Goal: Book appointment/travel/reservation: Book appointment/travel/reservation

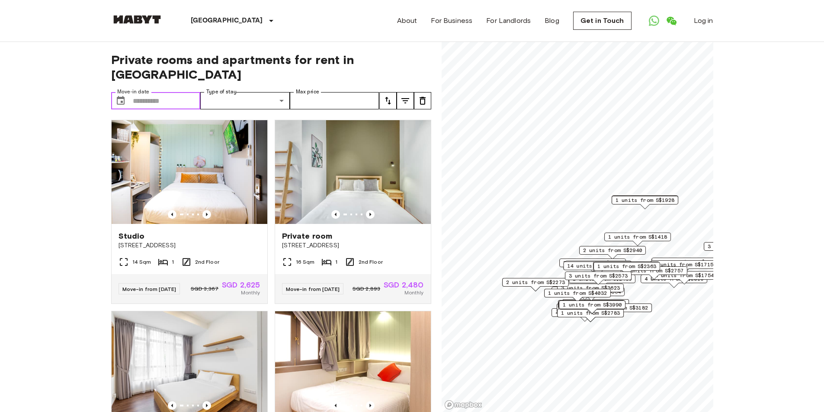
click at [172, 92] on input "Move-in date" at bounding box center [167, 100] width 68 height 17
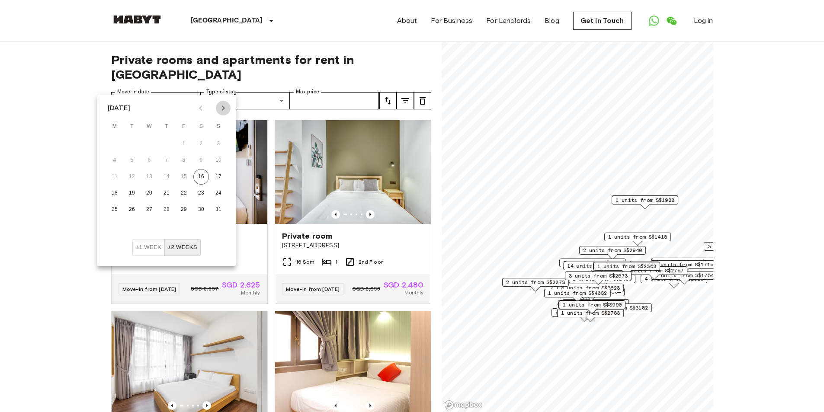
click at [223, 109] on icon "Next month" at bounding box center [223, 108] width 3 height 5
click at [135, 193] on button "21" at bounding box center [132, 194] width 16 height 16
type input "**********"
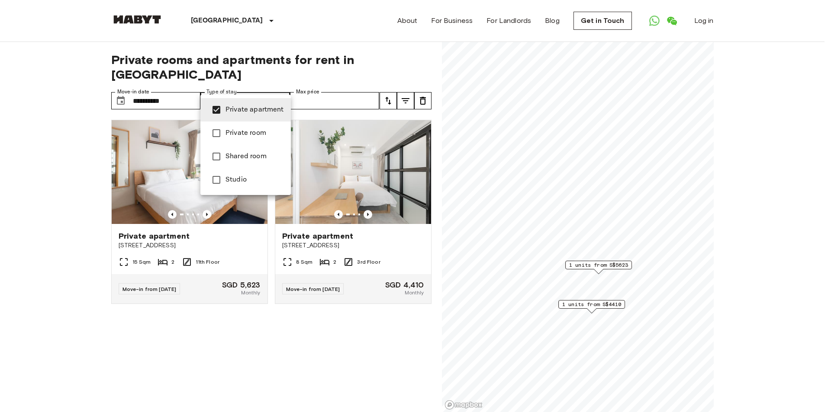
type input "**********"
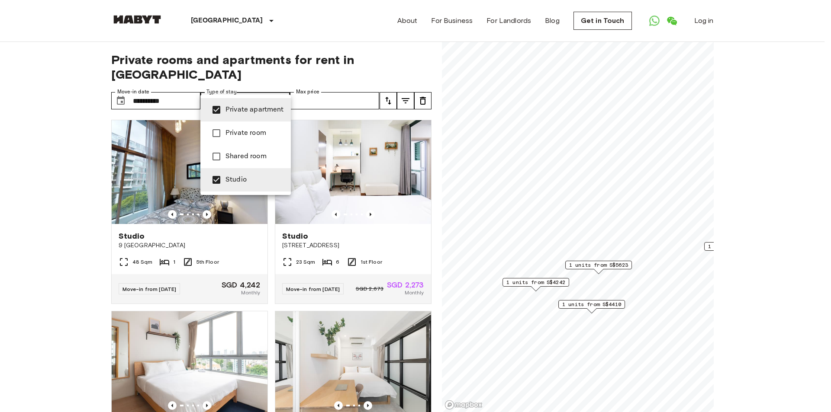
click at [314, 85] on div at bounding box center [415, 206] width 831 height 412
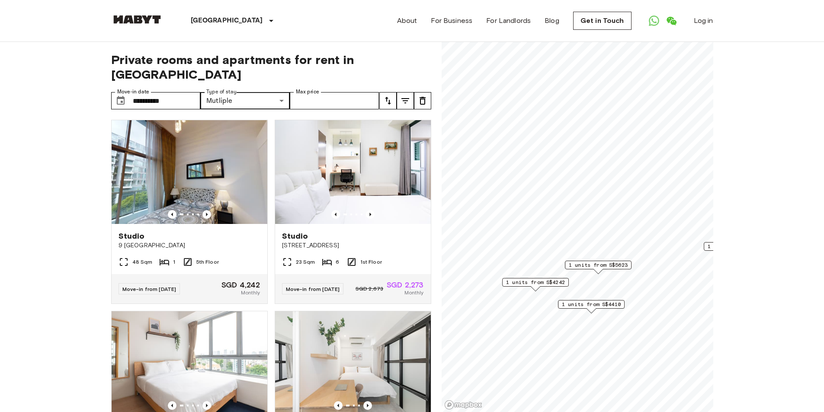
click at [389, 97] on icon "tune" at bounding box center [388, 101] width 6 height 8
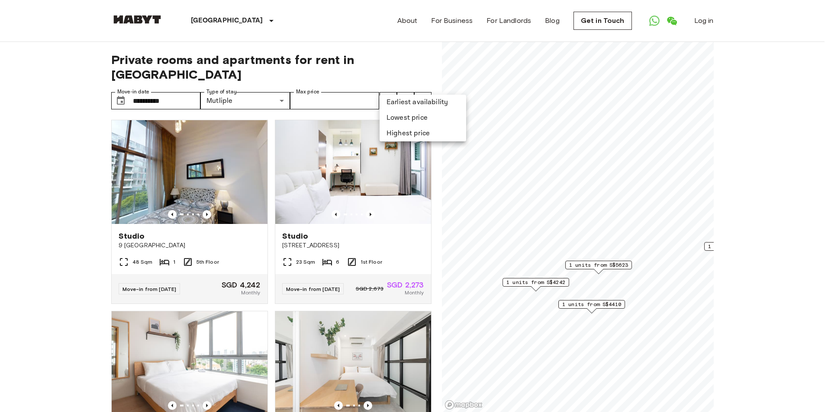
click at [388, 83] on div at bounding box center [415, 206] width 831 height 412
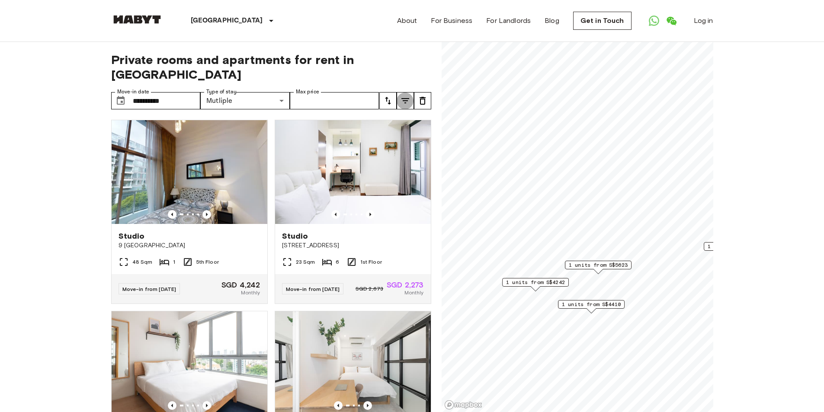
click at [405, 96] on icon "tune" at bounding box center [405, 101] width 10 height 10
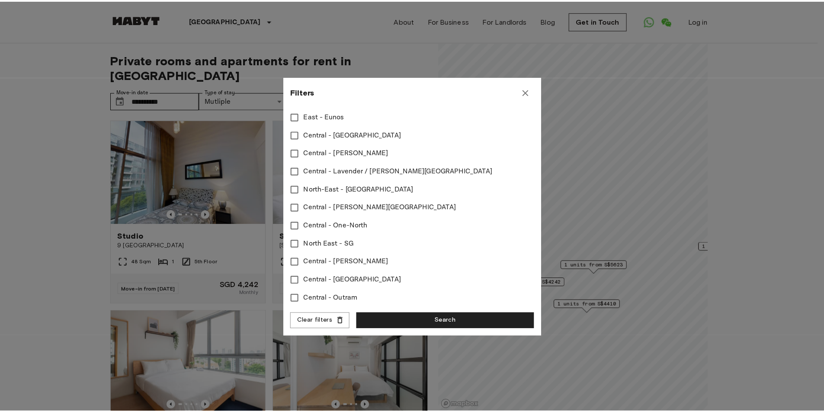
scroll to position [380, 0]
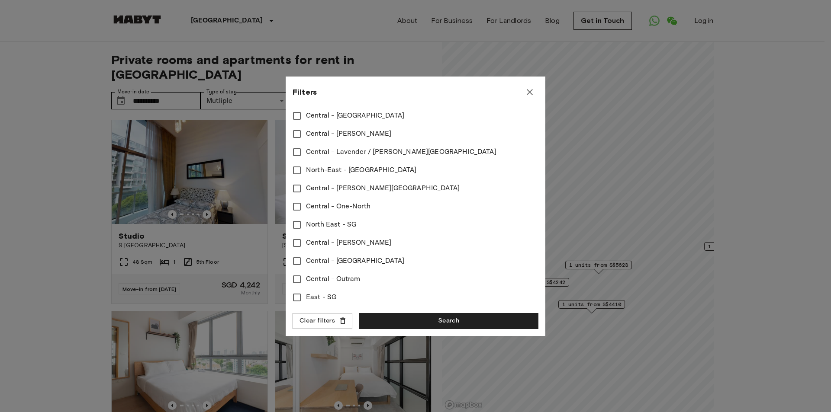
click at [49, 218] on div at bounding box center [415, 206] width 831 height 412
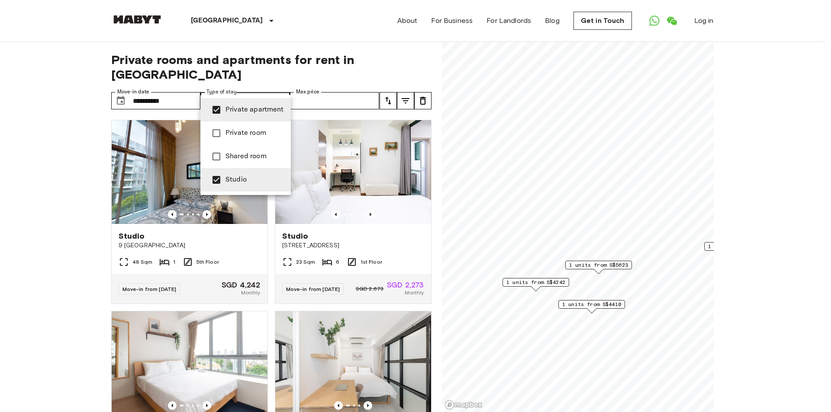
click at [263, 84] on div at bounding box center [415, 206] width 831 height 412
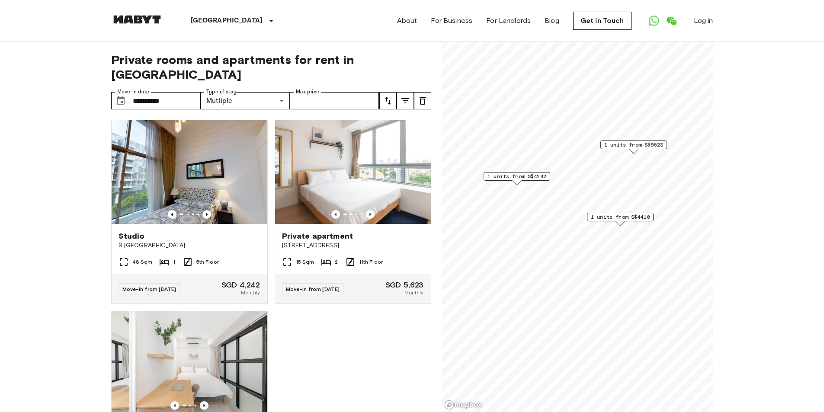
click at [614, 218] on span "1 units from S$4410" at bounding box center [620, 217] width 59 height 8
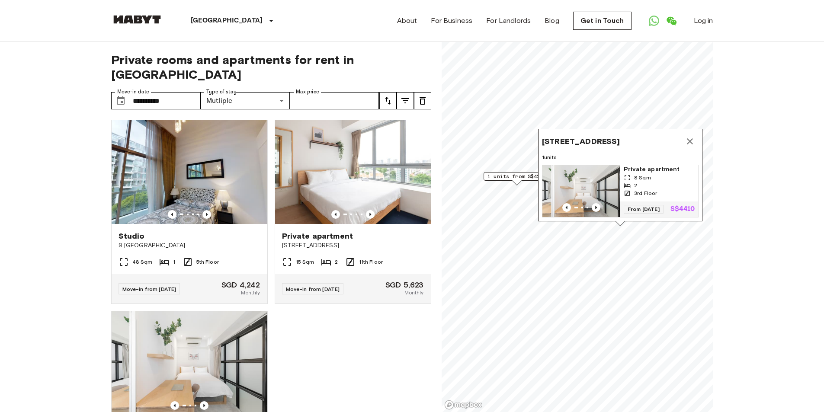
click at [689, 136] on icon "Map marker" at bounding box center [690, 141] width 10 height 10
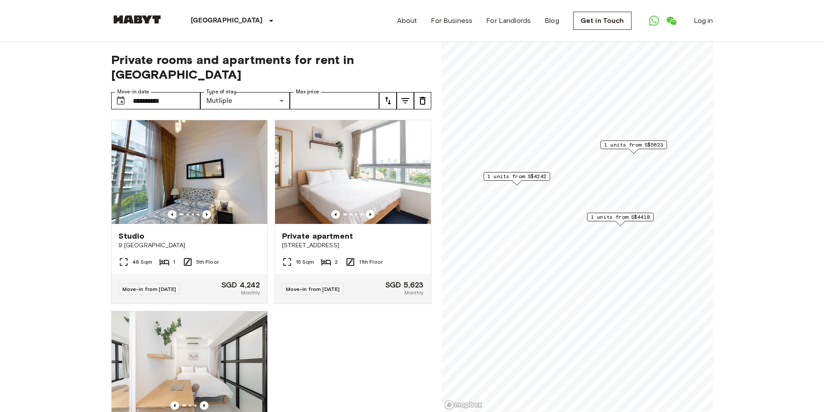
click at [649, 146] on span "1 units from S$5623" at bounding box center [633, 145] width 59 height 8
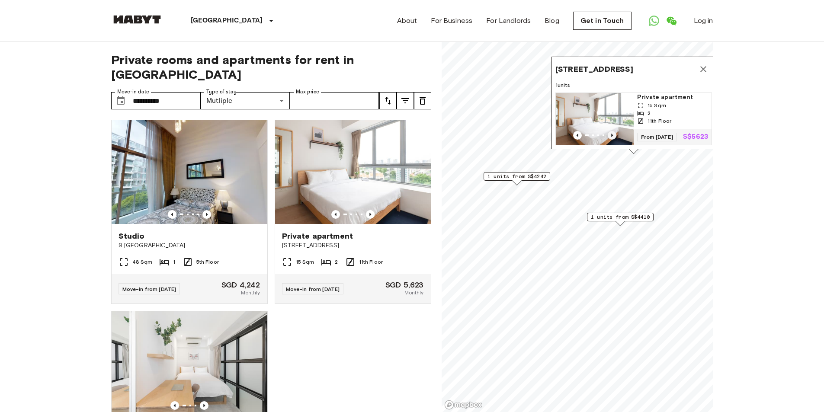
click at [611, 134] on icon "Previous image" at bounding box center [612, 135] width 2 height 3
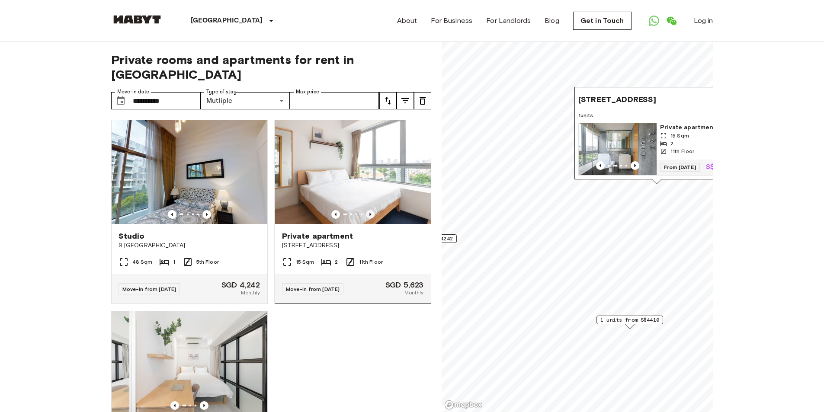
click at [366, 210] on icon "Previous image" at bounding box center [370, 214] width 9 height 9
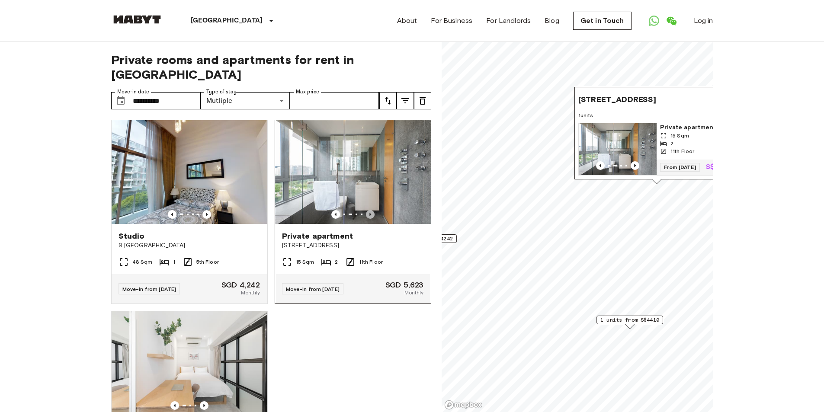
click at [366, 210] on icon "Previous image" at bounding box center [370, 214] width 9 height 9
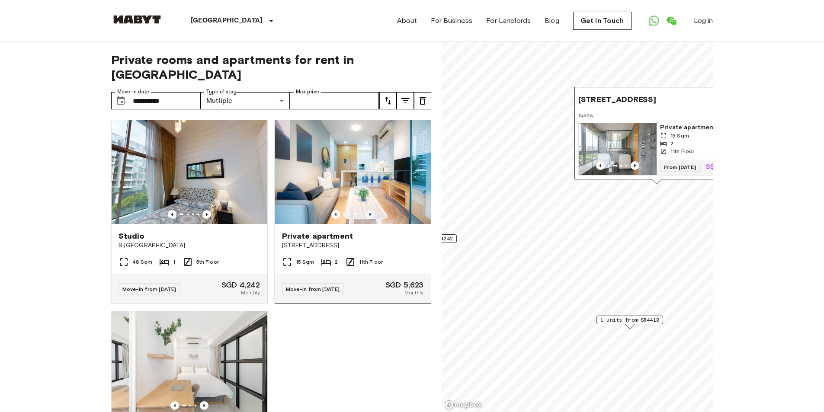
click at [366, 210] on icon "Previous image" at bounding box center [370, 214] width 9 height 9
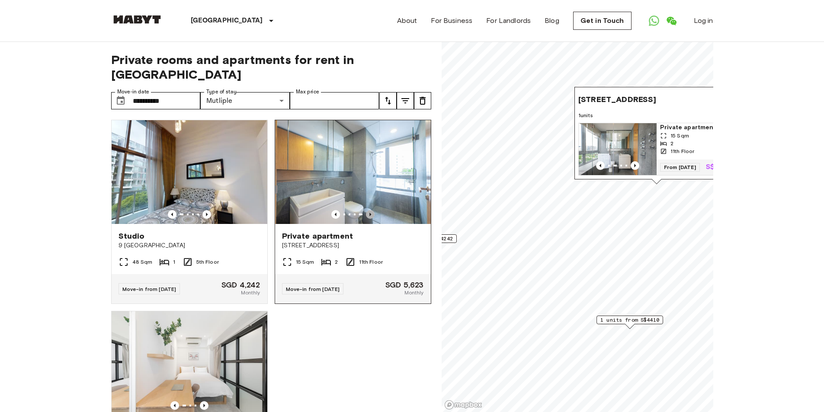
click at [366, 210] on icon "Previous image" at bounding box center [370, 214] width 9 height 9
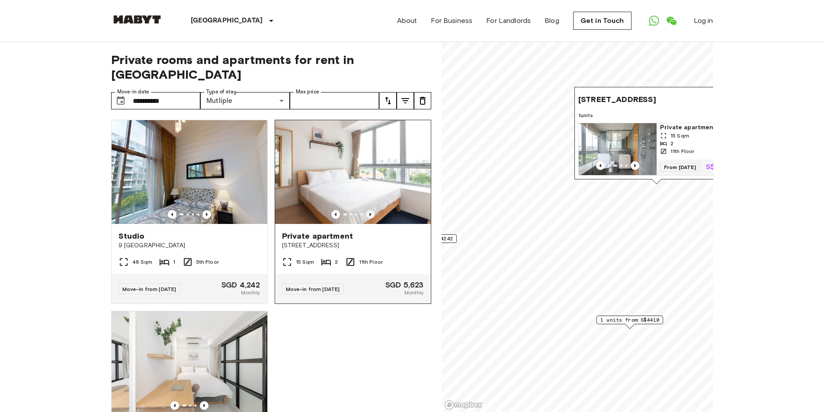
click at [366, 210] on icon "Previous image" at bounding box center [370, 214] width 9 height 9
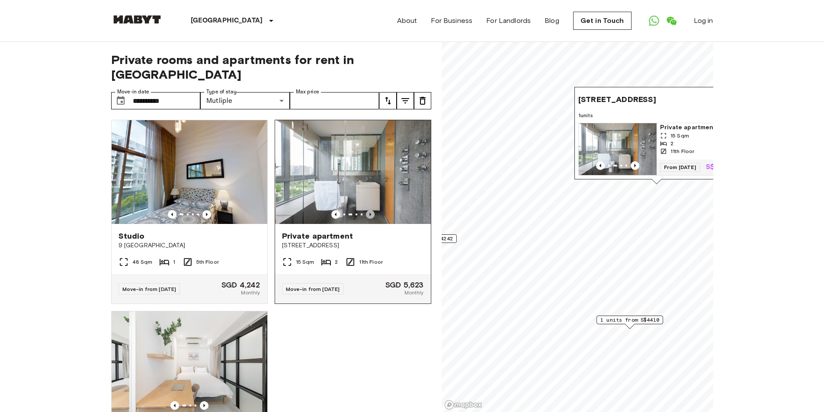
click at [366, 210] on icon "Previous image" at bounding box center [370, 214] width 9 height 9
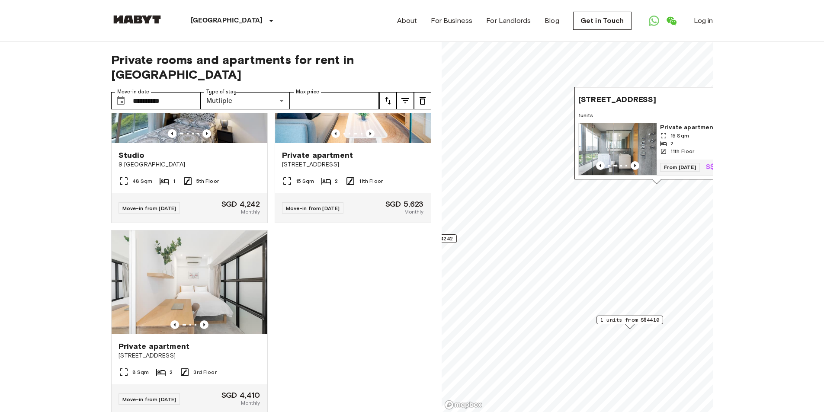
scroll to position [87, 0]
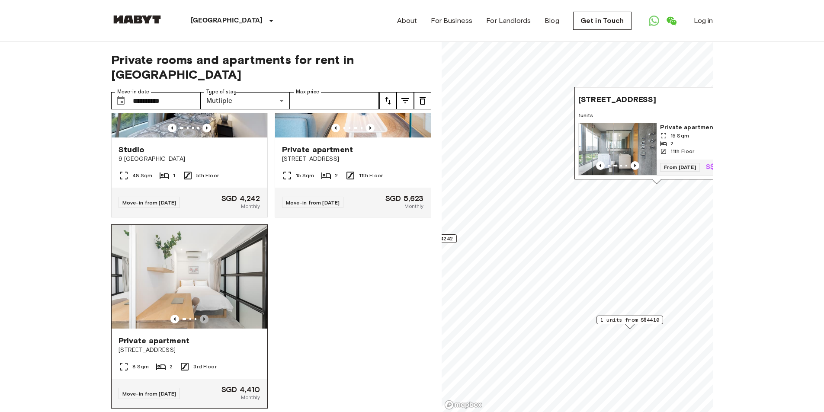
click at [203, 318] on icon "Previous image" at bounding box center [204, 319] width 2 height 3
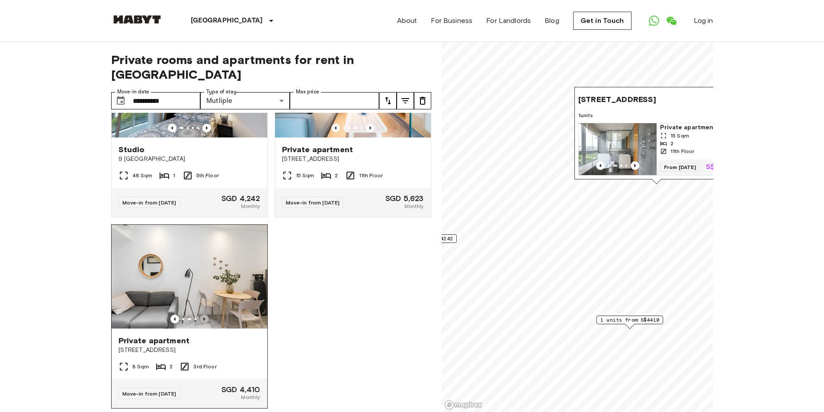
click at [203, 318] on icon "Previous image" at bounding box center [204, 319] width 2 height 3
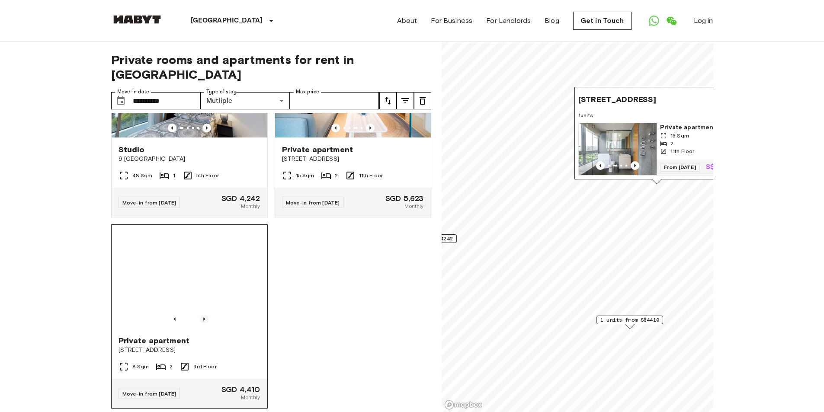
click at [203, 315] on icon "Previous image" at bounding box center [204, 319] width 9 height 9
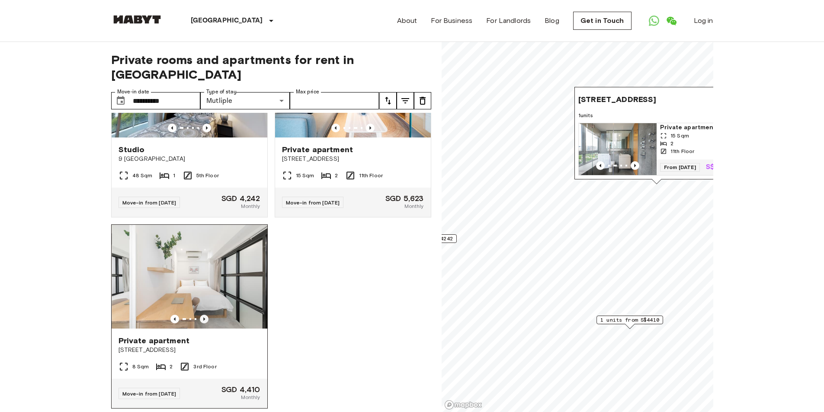
click at [203, 315] on icon "Previous image" at bounding box center [204, 319] width 9 height 9
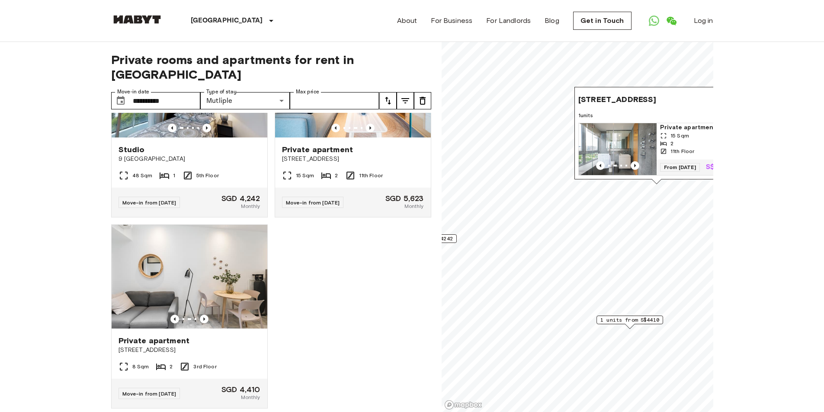
scroll to position [43, 0]
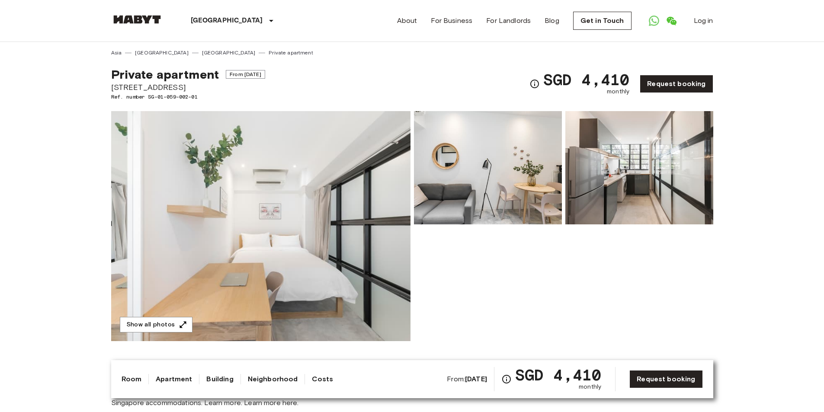
click at [236, 77] on span "From Oct 28 2025" at bounding box center [245, 74] width 39 height 9
drag, startPoint x: 188, startPoint y: 87, endPoint x: 109, endPoint y: 86, distance: 78.8
copy span "[STREET_ADDRESS]"
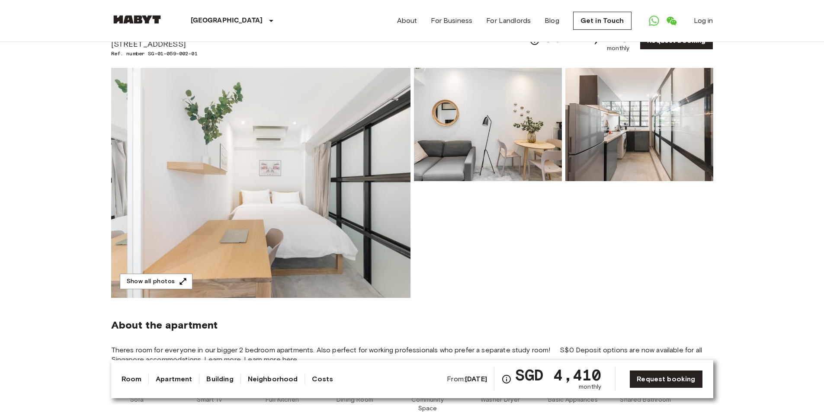
click at [163, 381] on link "Apartment" at bounding box center [174, 379] width 36 height 10
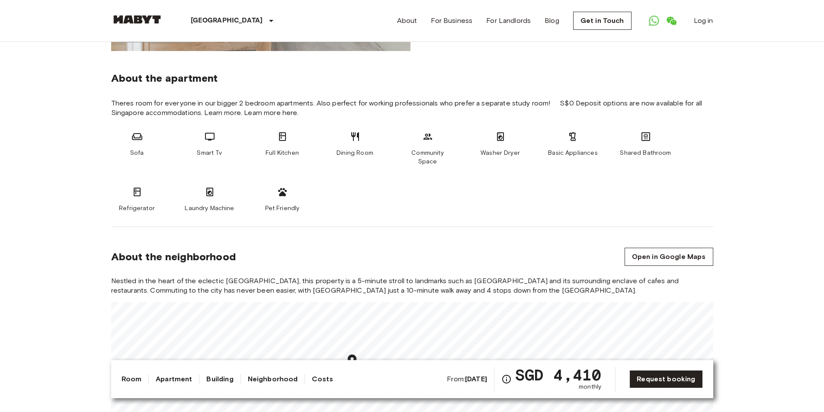
scroll to position [300, 0]
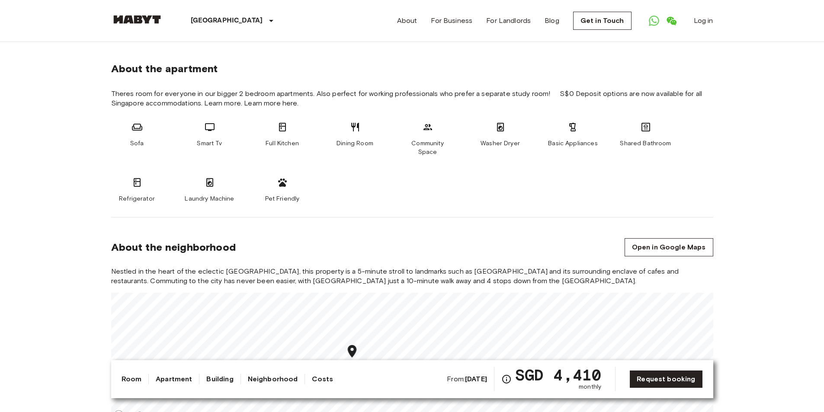
click at [132, 382] on link "Room" at bounding box center [132, 379] width 20 height 10
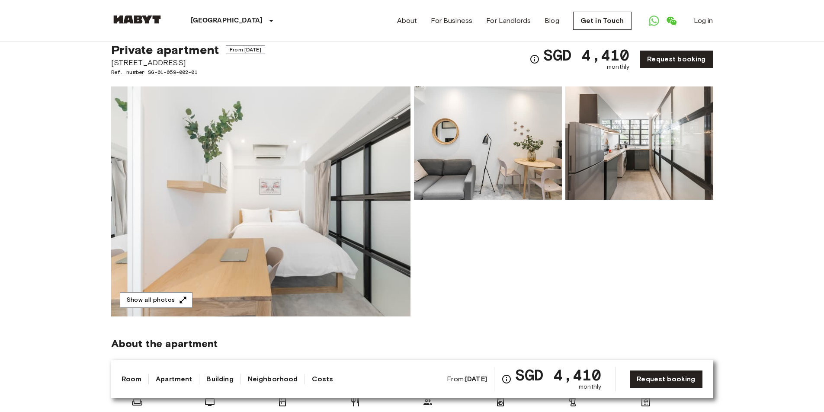
scroll to position [0, 0]
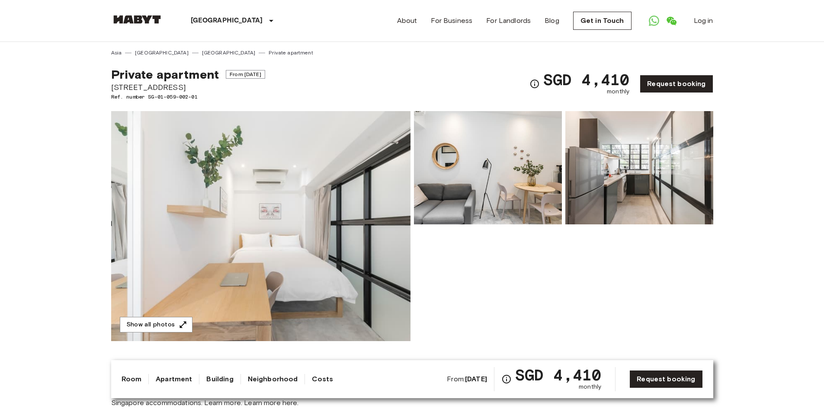
click at [233, 178] on img at bounding box center [260, 226] width 299 height 230
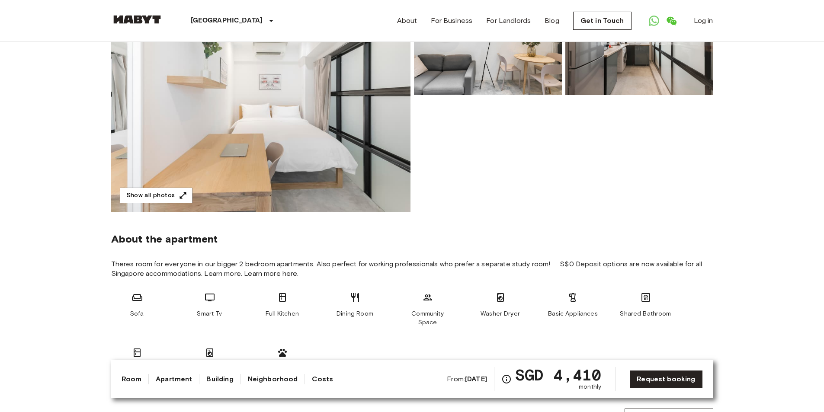
scroll to position [130, 0]
click at [156, 195] on button "Show all photos" at bounding box center [156, 195] width 73 height 16
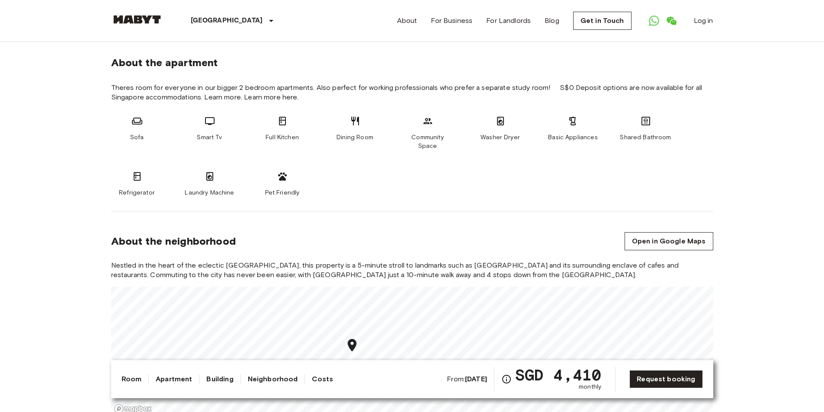
scroll to position [303, 0]
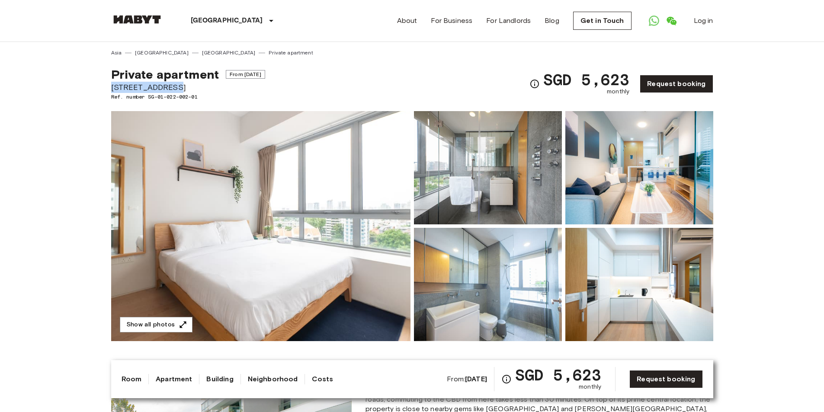
drag, startPoint x: 183, startPoint y: 87, endPoint x: 111, endPoint y: 86, distance: 72.7
click at [111, 86] on span "[STREET_ADDRESS]" at bounding box center [188, 87] width 154 height 11
copy span "[STREET_ADDRESS]"
click at [319, 207] on img at bounding box center [260, 226] width 299 height 230
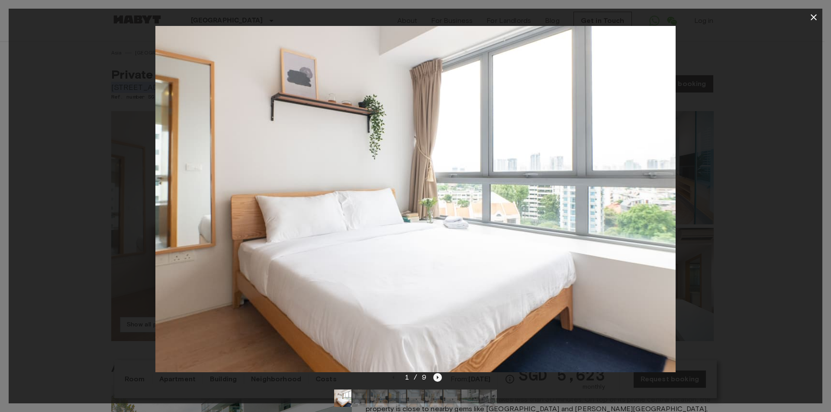
click at [437, 380] on icon "Next image" at bounding box center [437, 377] width 9 height 9
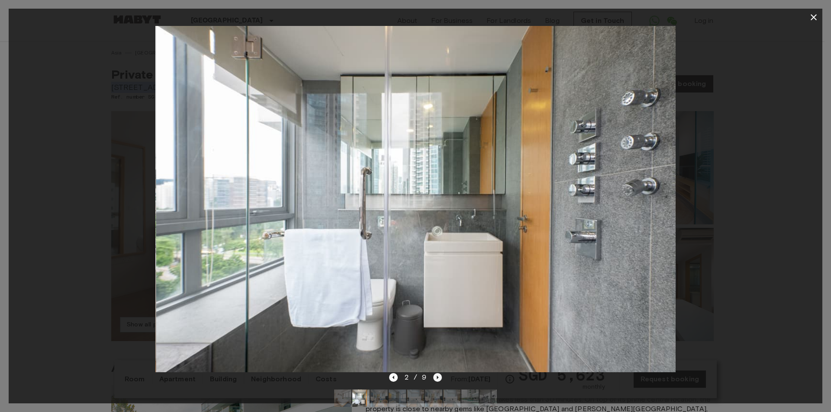
click at [437, 379] on icon "Next image" at bounding box center [438, 377] width 2 height 3
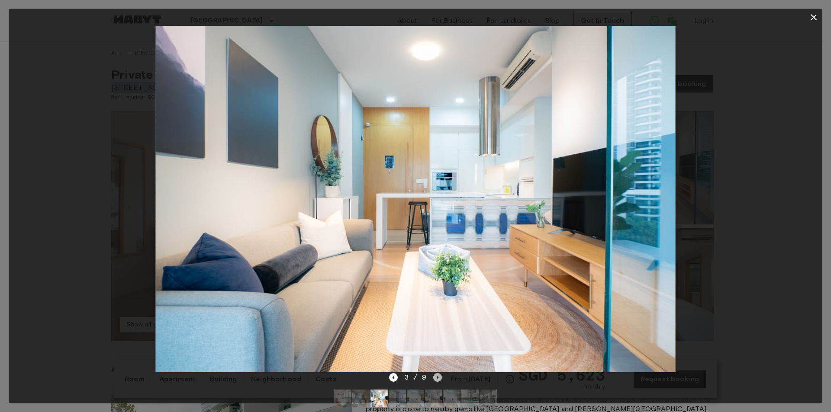
click at [437, 379] on icon "Next image" at bounding box center [438, 377] width 2 height 3
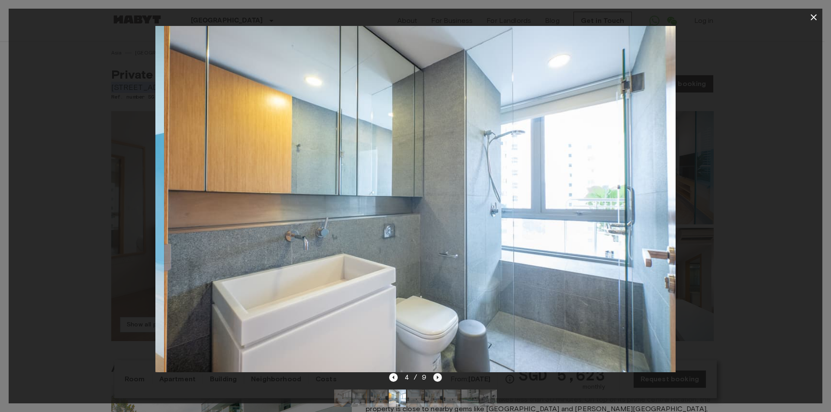
click at [437, 379] on icon "Next image" at bounding box center [438, 377] width 2 height 3
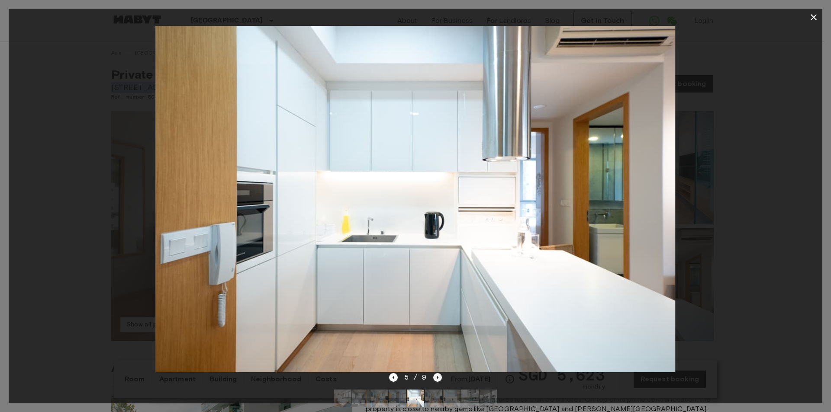
click at [437, 379] on icon "Next image" at bounding box center [438, 377] width 2 height 3
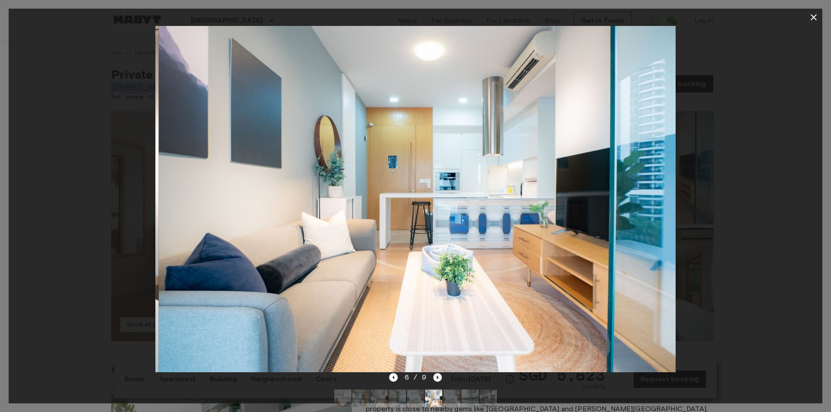
click at [437, 379] on icon "Next image" at bounding box center [438, 377] width 2 height 3
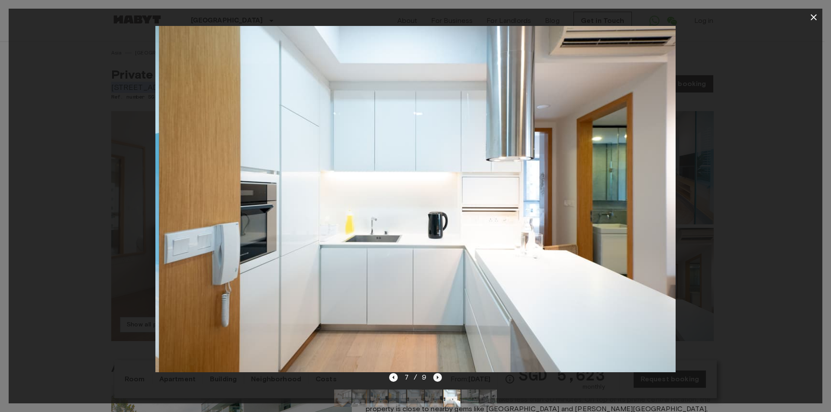
click at [437, 379] on icon "Next image" at bounding box center [438, 377] width 2 height 3
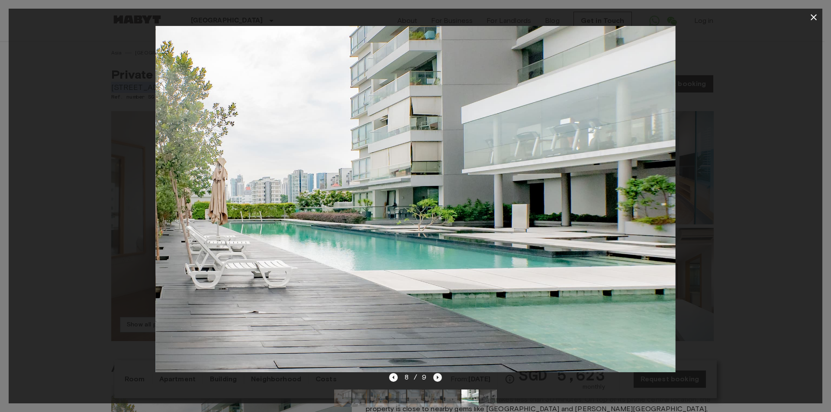
click at [438, 376] on icon "Next image" at bounding box center [437, 377] width 9 height 9
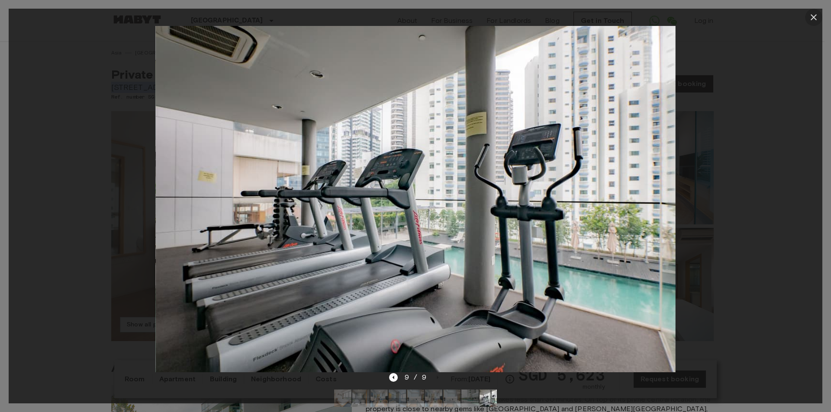
click at [812, 16] on icon "button" at bounding box center [813, 17] width 6 height 6
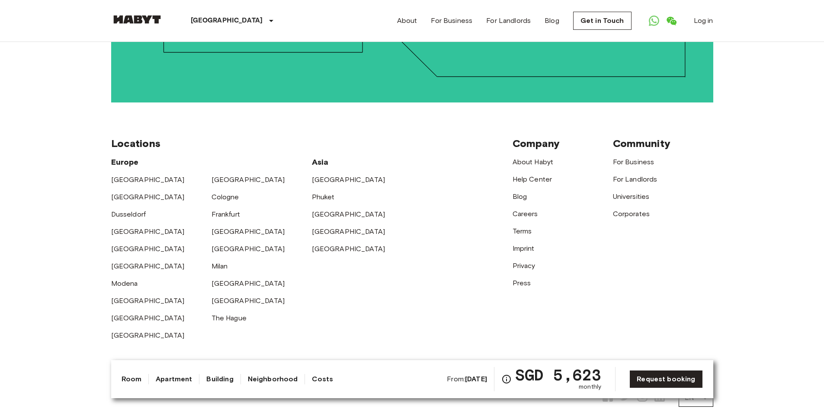
scroll to position [1854, 0]
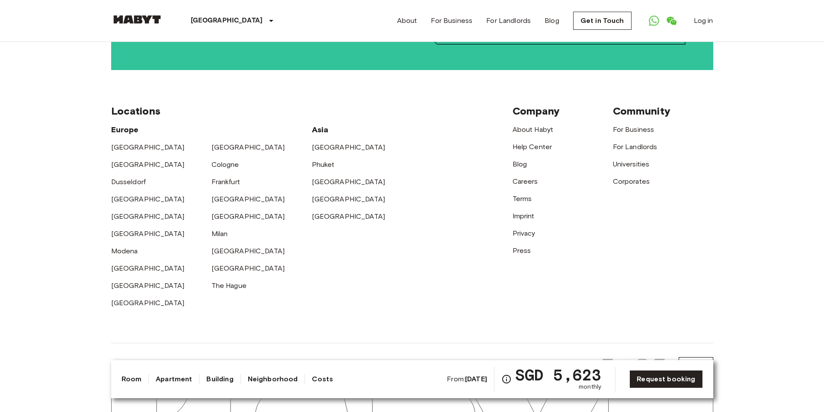
click at [224, 380] on link "Building" at bounding box center [219, 379] width 27 height 10
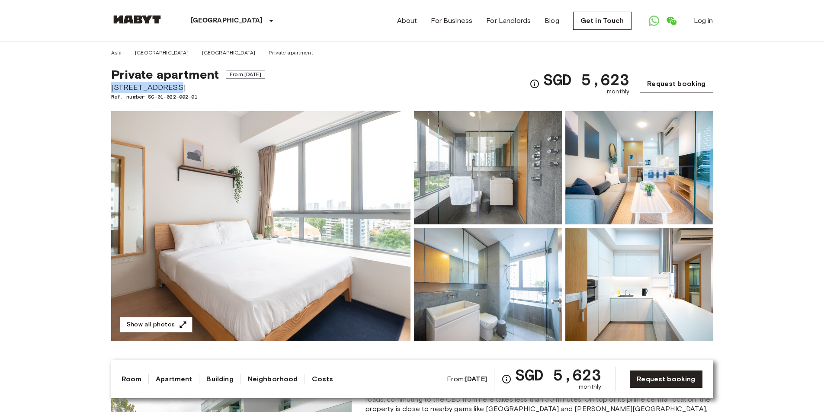
click at [659, 83] on link "Request booking" at bounding box center [676, 84] width 73 height 18
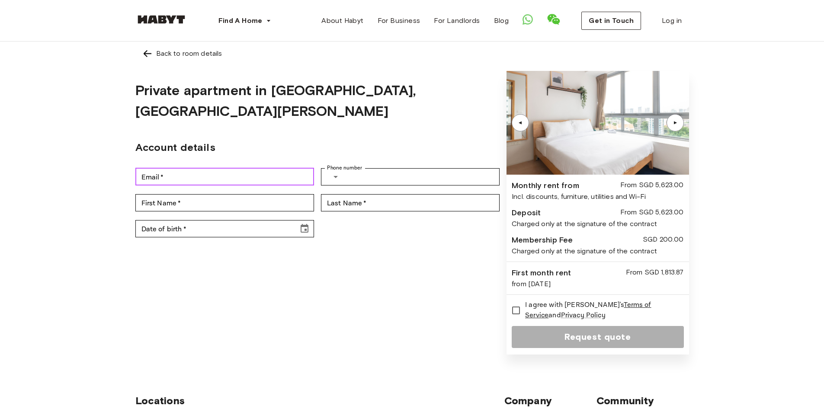
click at [240, 168] on input "Email   *" at bounding box center [224, 176] width 179 height 17
type input "**********"
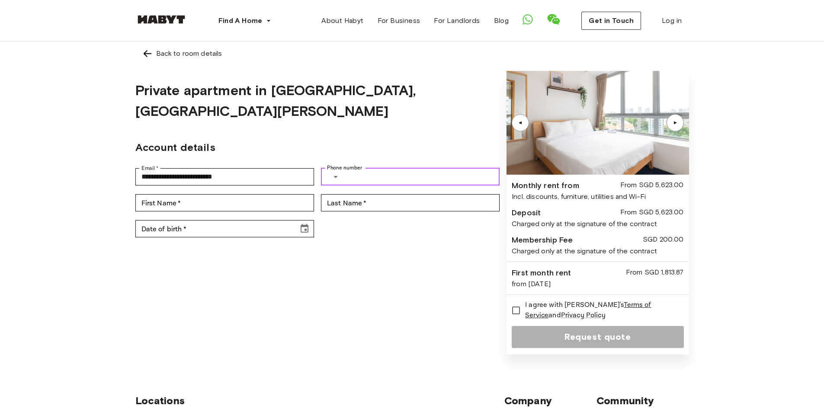
type input "**********"
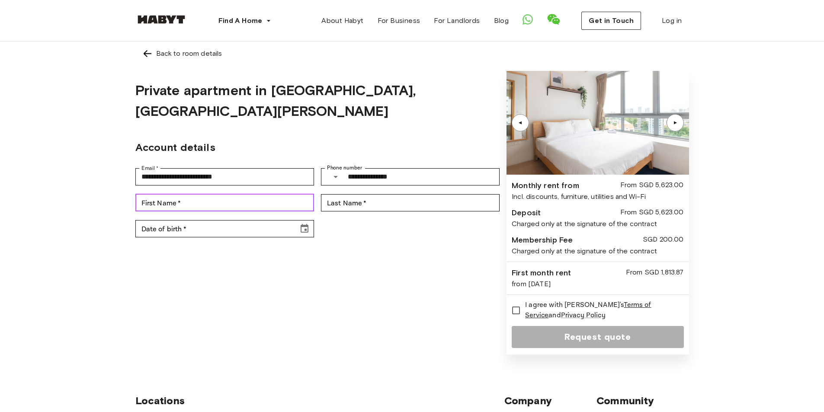
type input "*******"
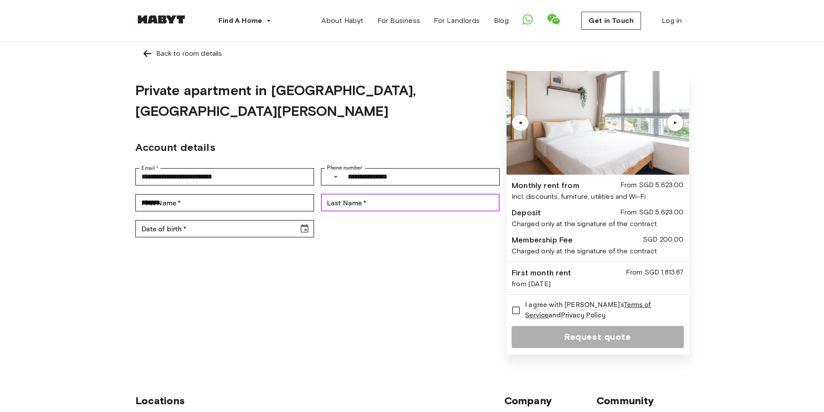
type input "*********"
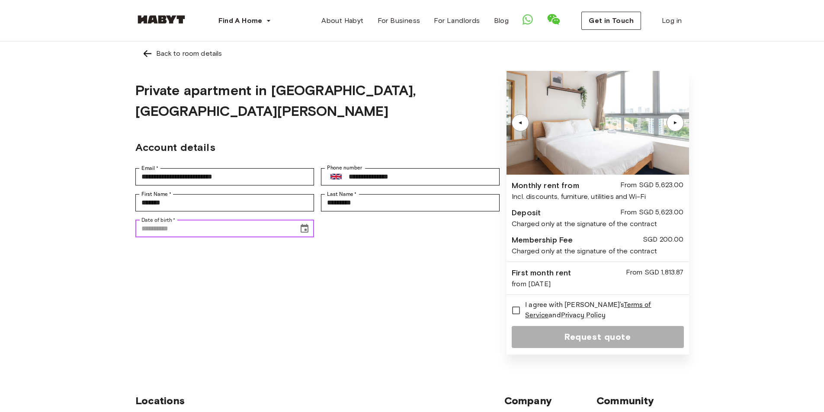
click at [223, 220] on input "Date of birth   *" at bounding box center [213, 228] width 157 height 17
type input "**********"
click at [333, 281] on form "**********" at bounding box center [317, 213] width 365 height 284
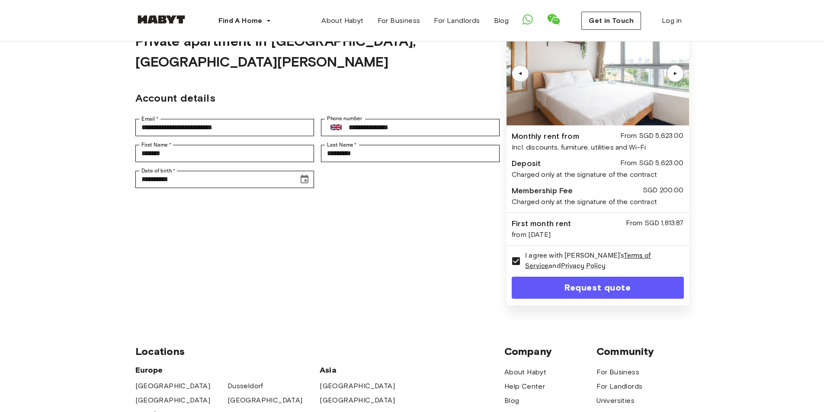
scroll to position [6, 0]
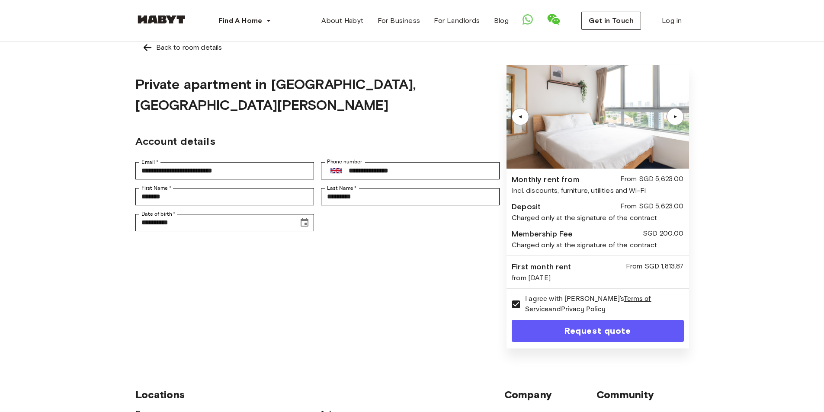
click at [564, 327] on button "Request quote" at bounding box center [598, 331] width 172 height 22
